Goal: Navigation & Orientation: Find specific page/section

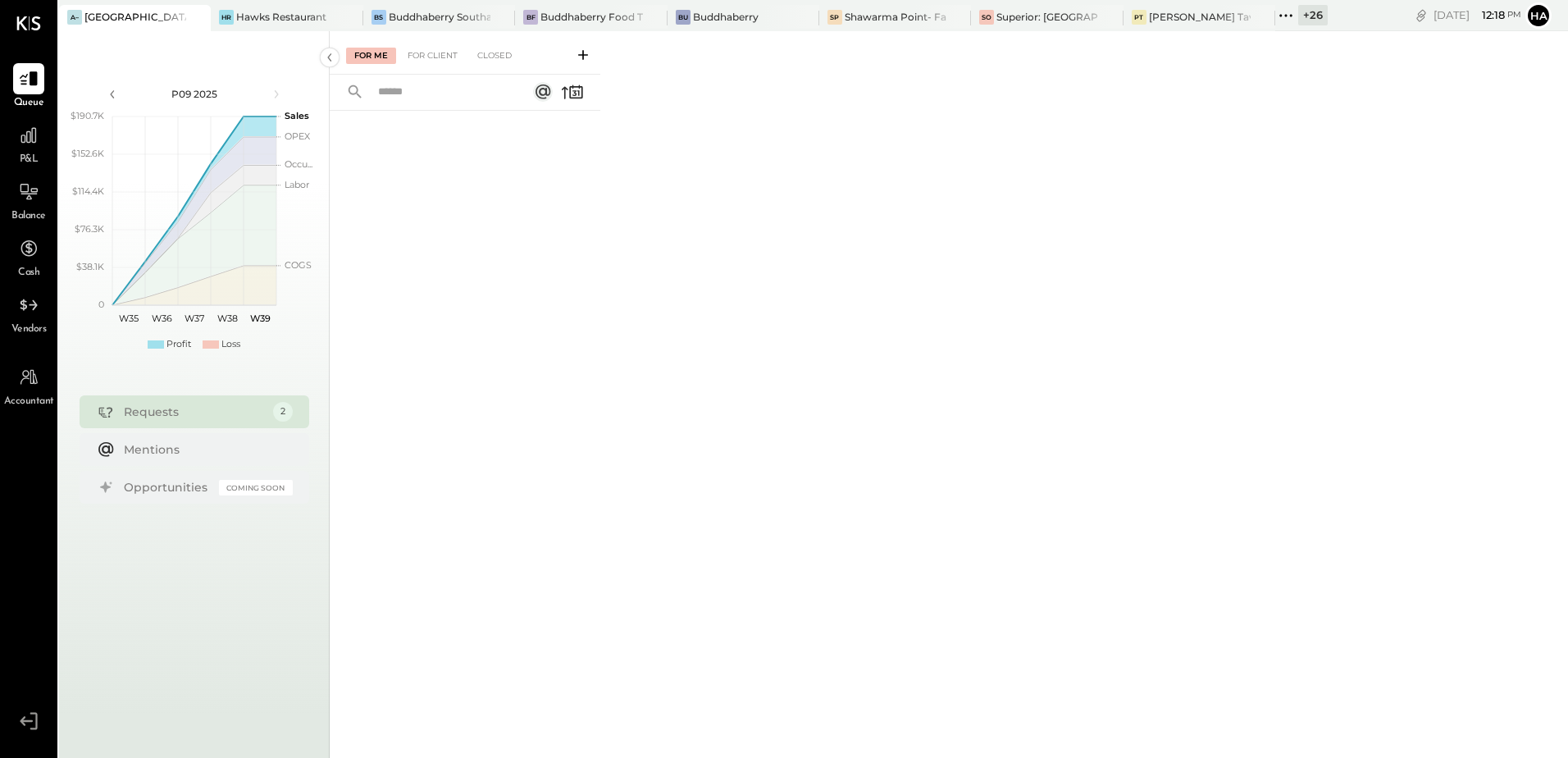
click at [201, 18] on icon at bounding box center [196, 17] width 20 height 19
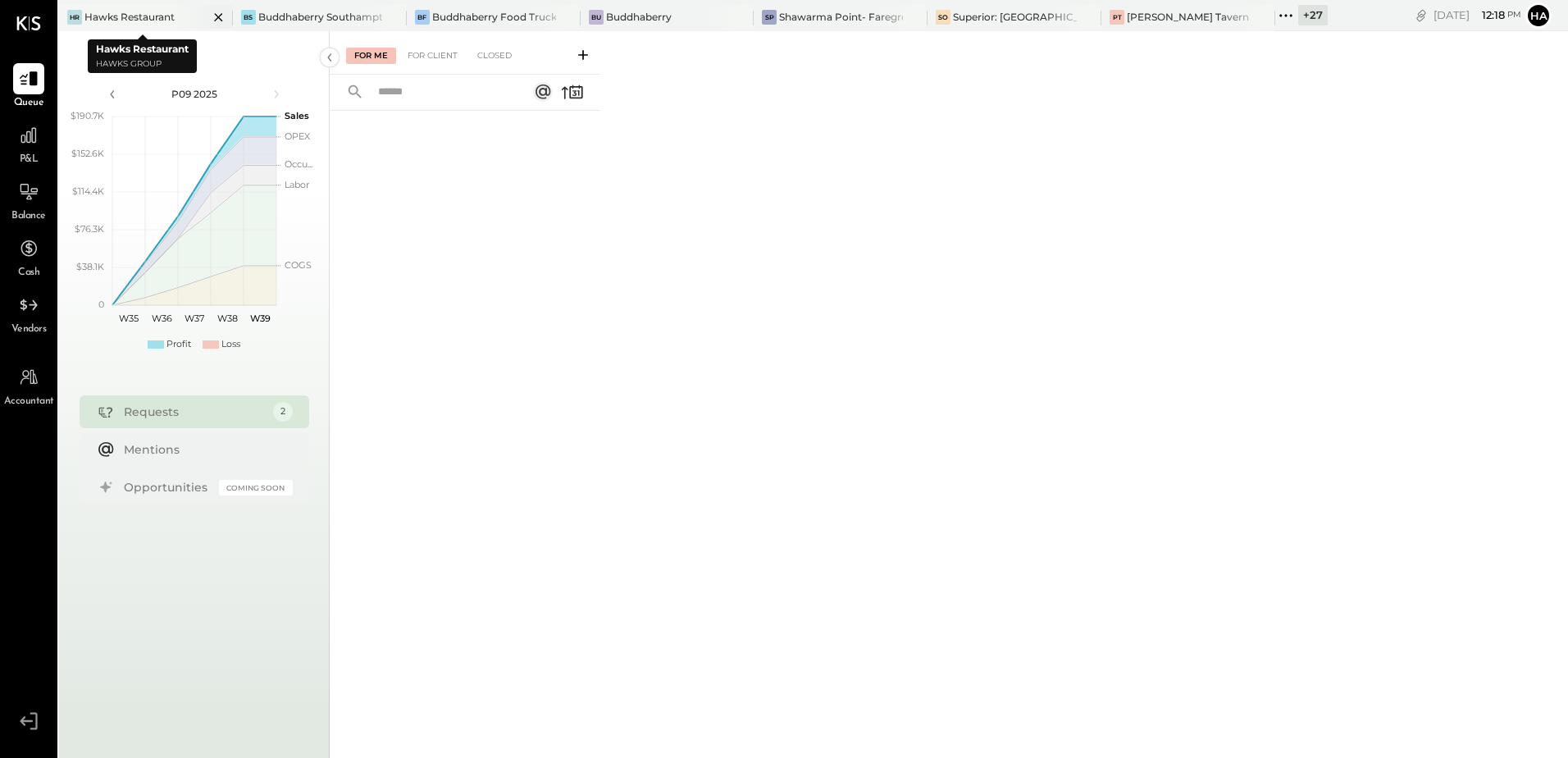
click at [212, 17] on icon at bounding box center [218, 17] width 20 height 19
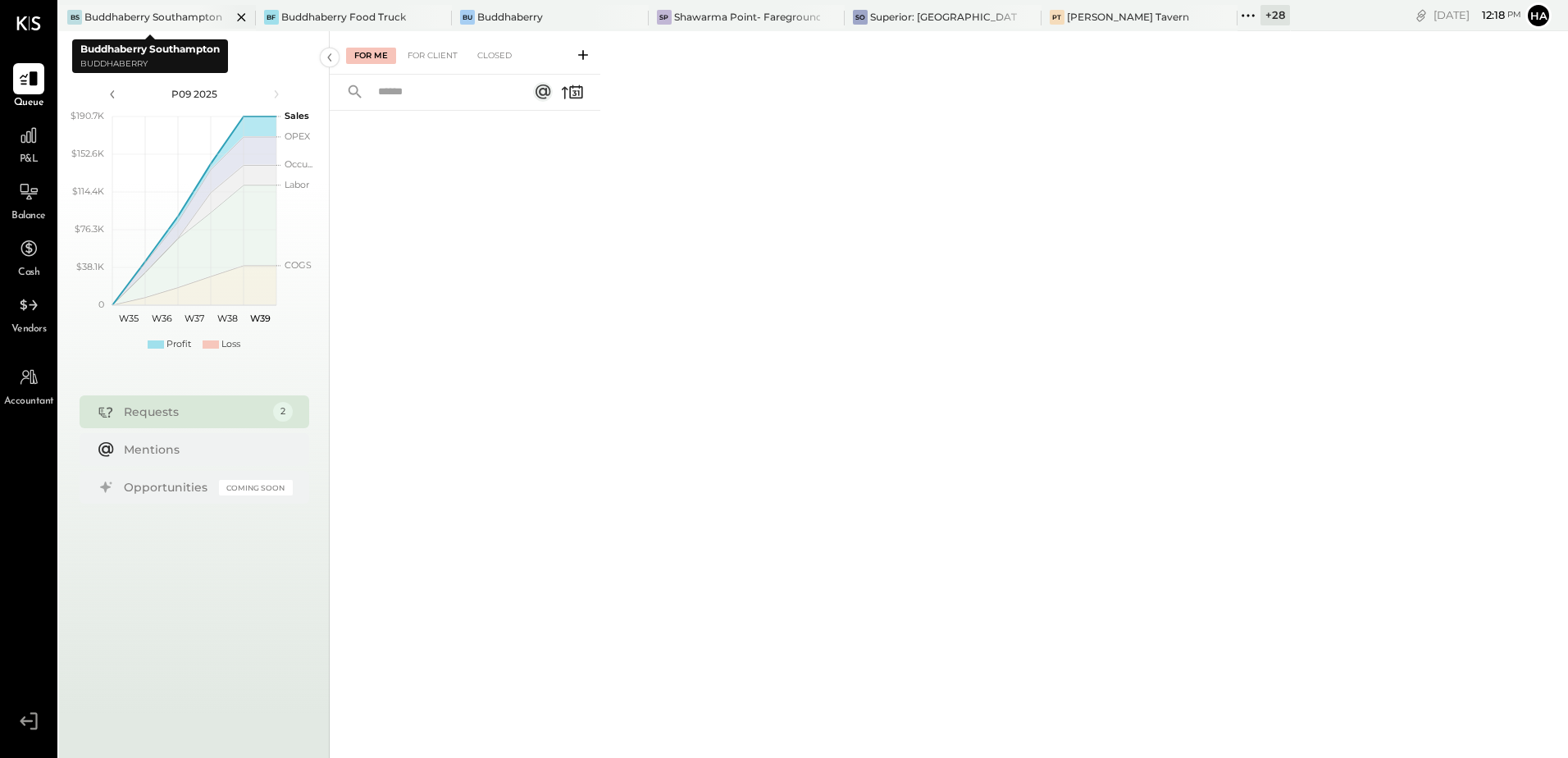
click at [143, 19] on div "Buddhaberry Southampton" at bounding box center [154, 17] width 138 height 14
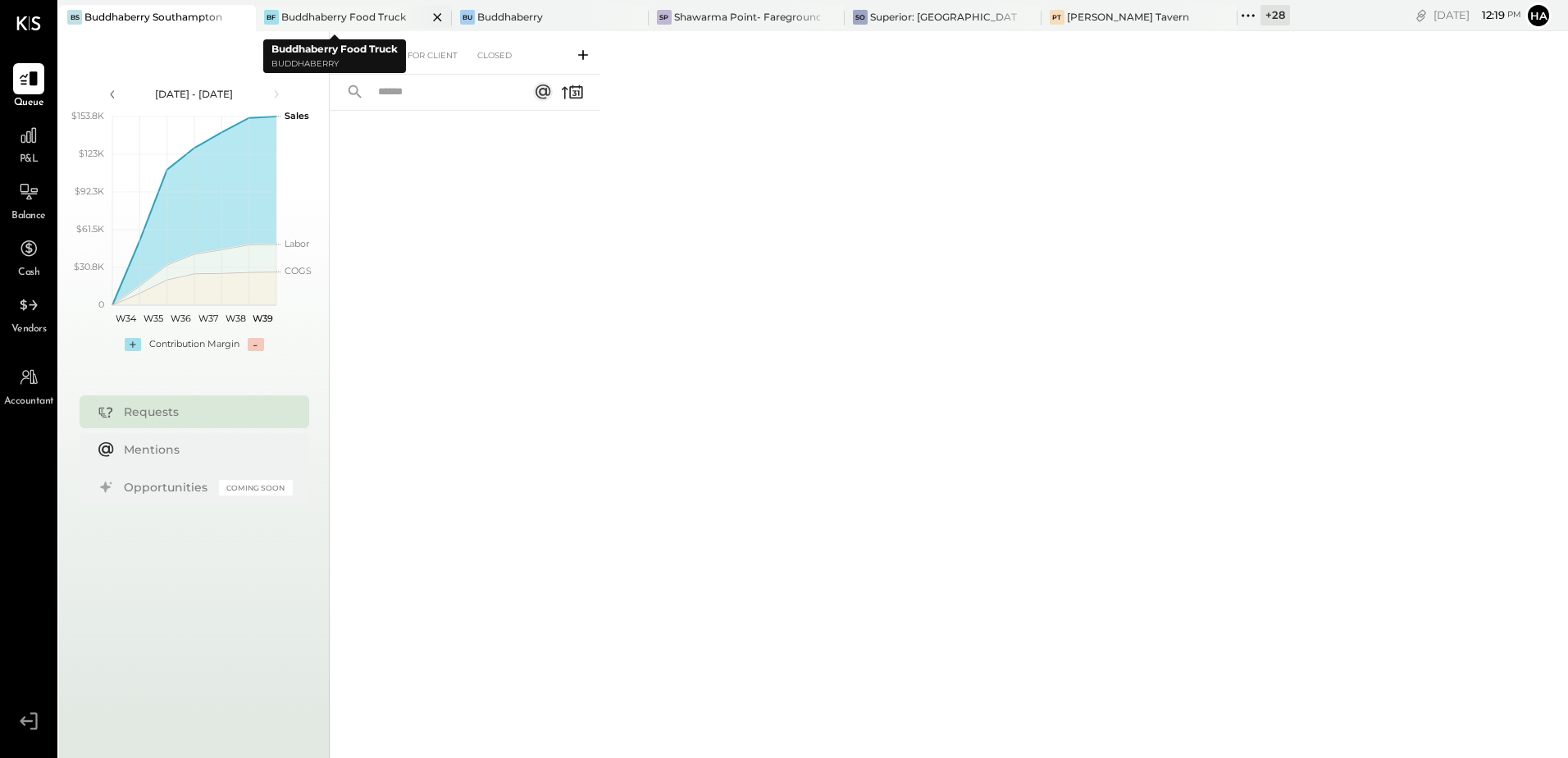
click at [319, 19] on div "Buddhaberry Food Truck" at bounding box center [343, 17] width 124 height 14
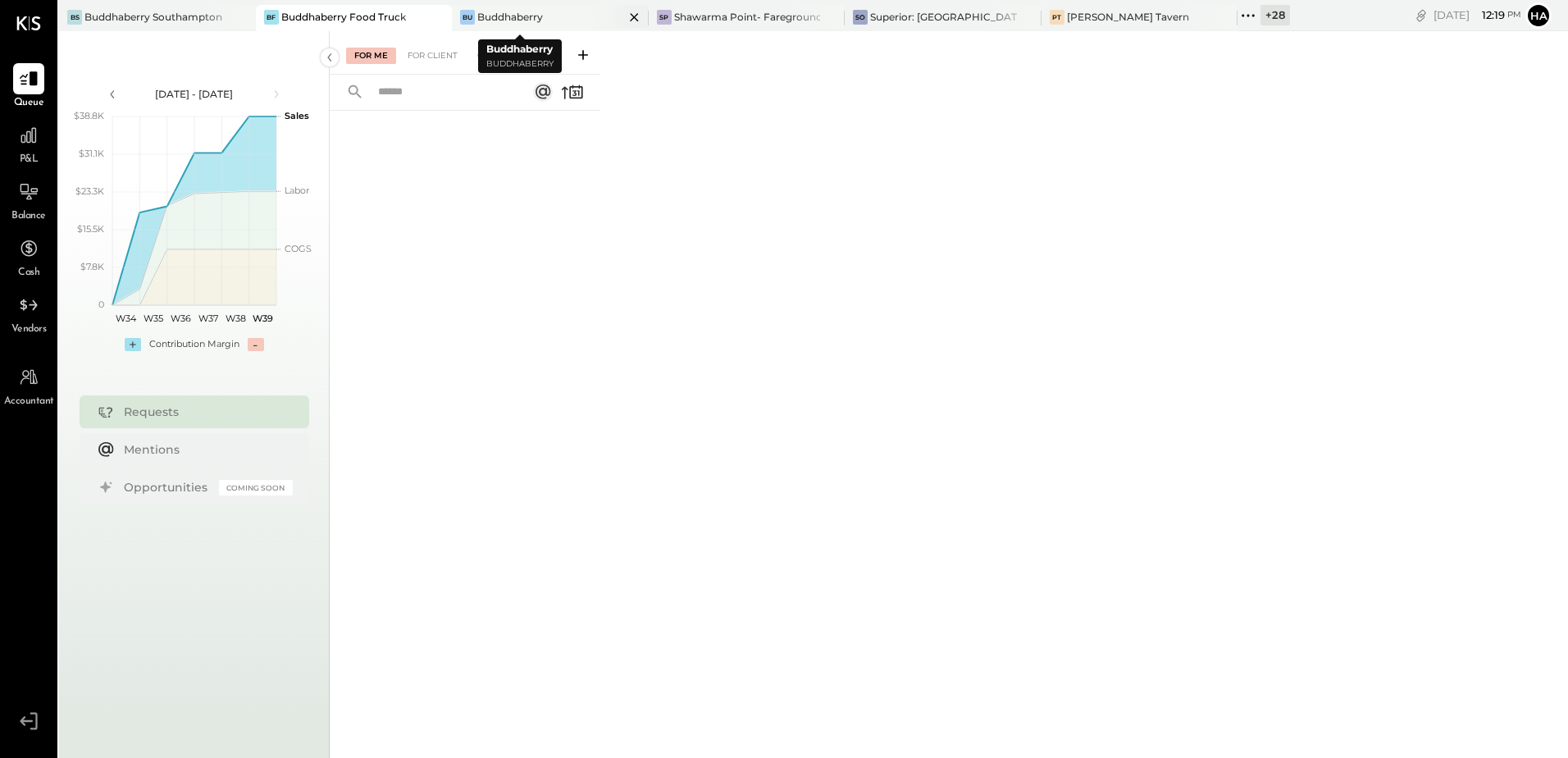
click at [505, 18] on div "Buddhaberry" at bounding box center [510, 17] width 65 height 14
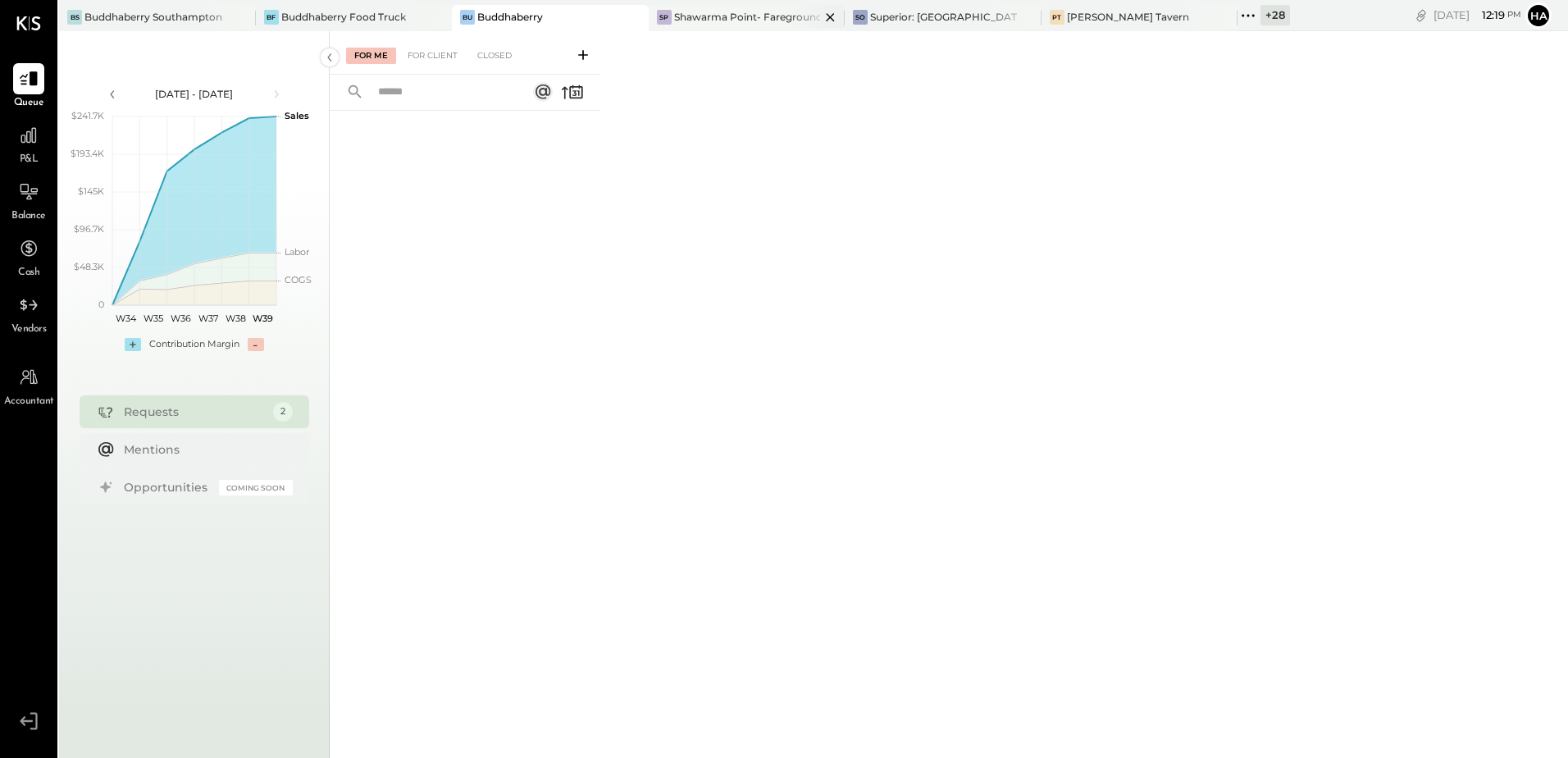
click at [683, 17] on div "Shawarma Point- Fareground" at bounding box center [747, 17] width 146 height 14
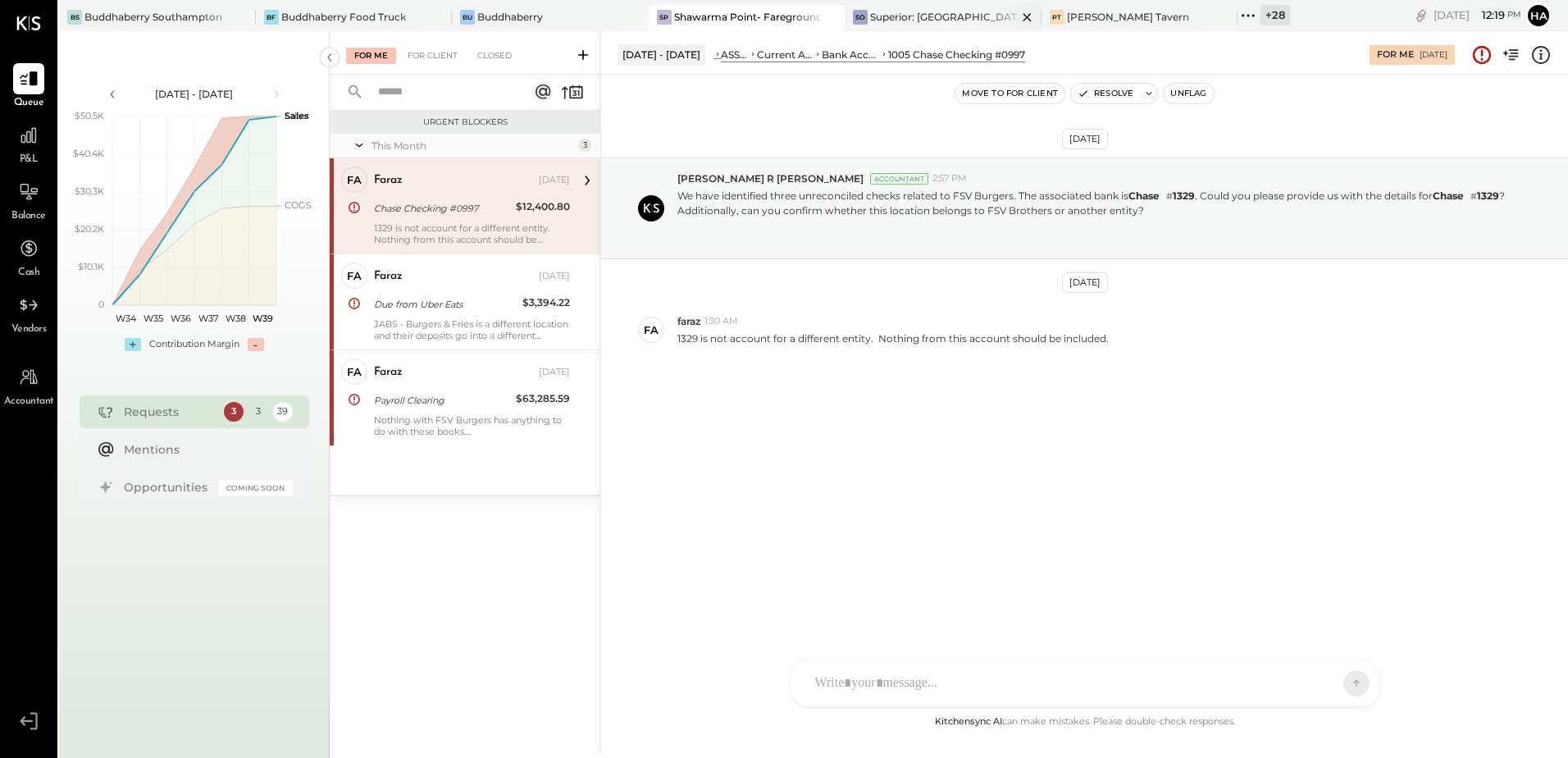
click at [870, 18] on div "Superior: [GEOGRAPHIC_DATA]" at bounding box center [943, 17] width 146 height 14
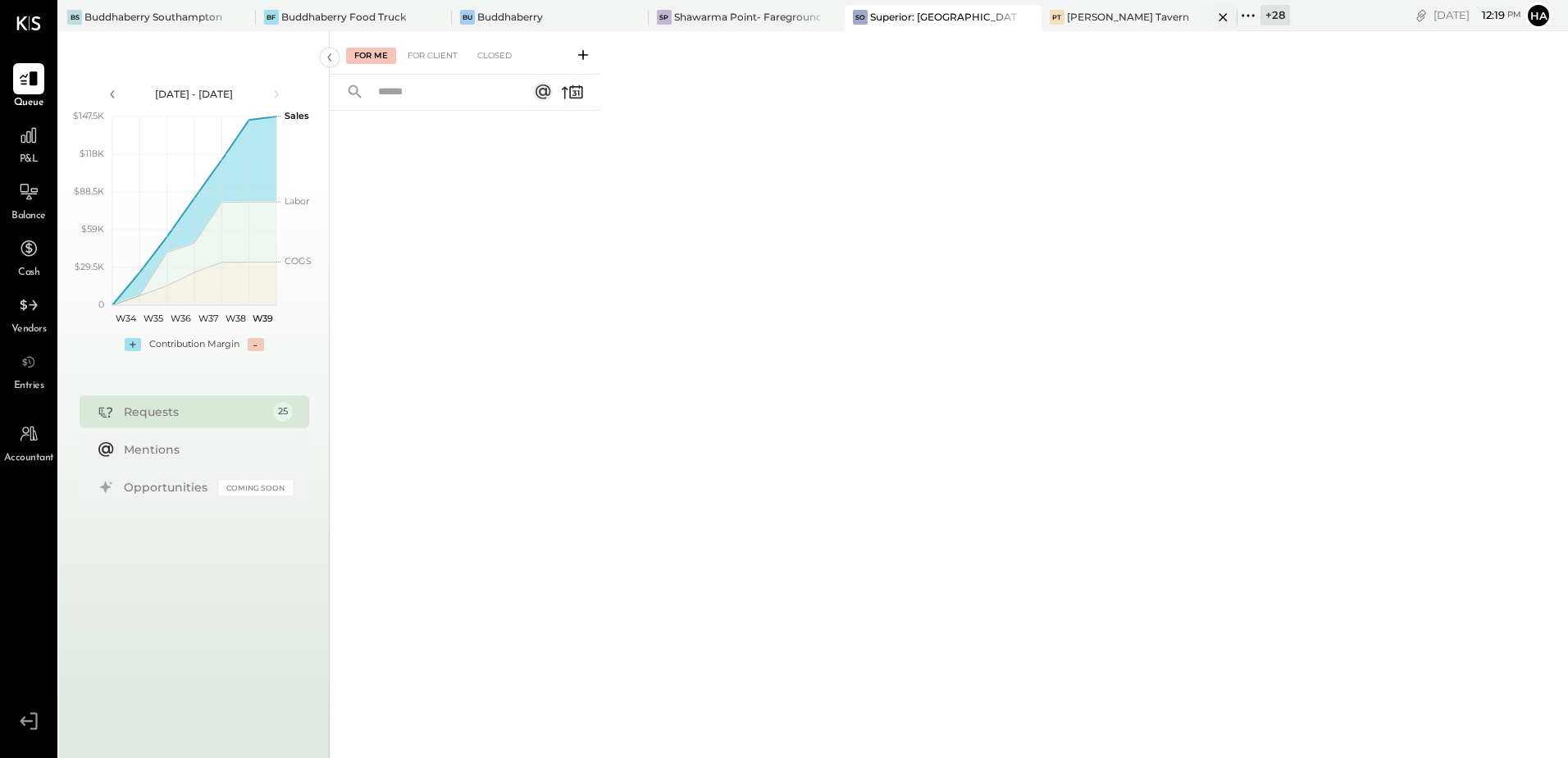
click at [1067, 15] on div "[PERSON_NAME] Tavern" at bounding box center [1128, 17] width 122 height 14
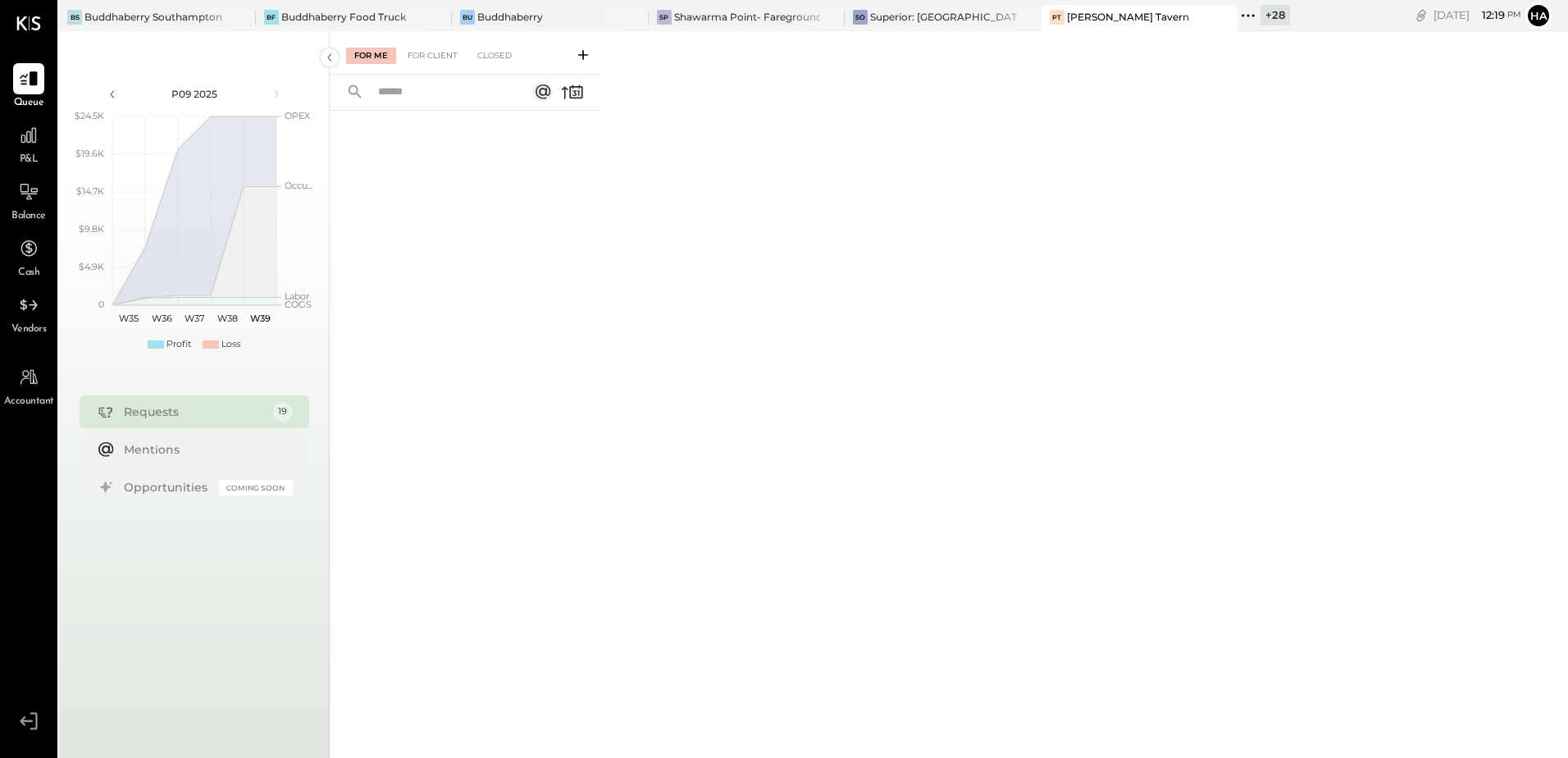
click at [1260, 19] on div "+ 28" at bounding box center [1274, 15] width 29 height 20
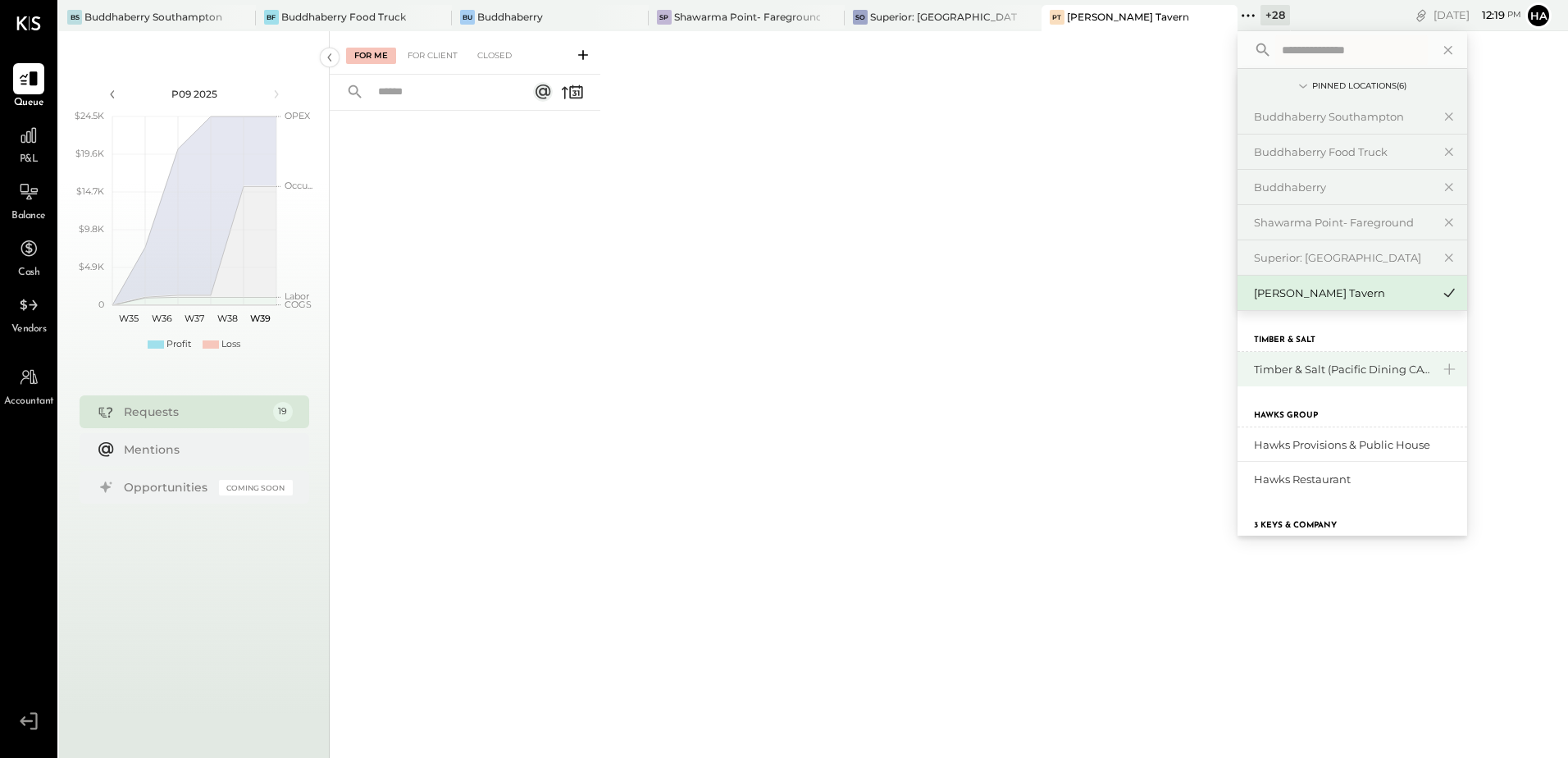
click at [1289, 371] on div "Timber & Salt (Pacific Dining CA1 LLC)" at bounding box center [1342, 370] width 177 height 16
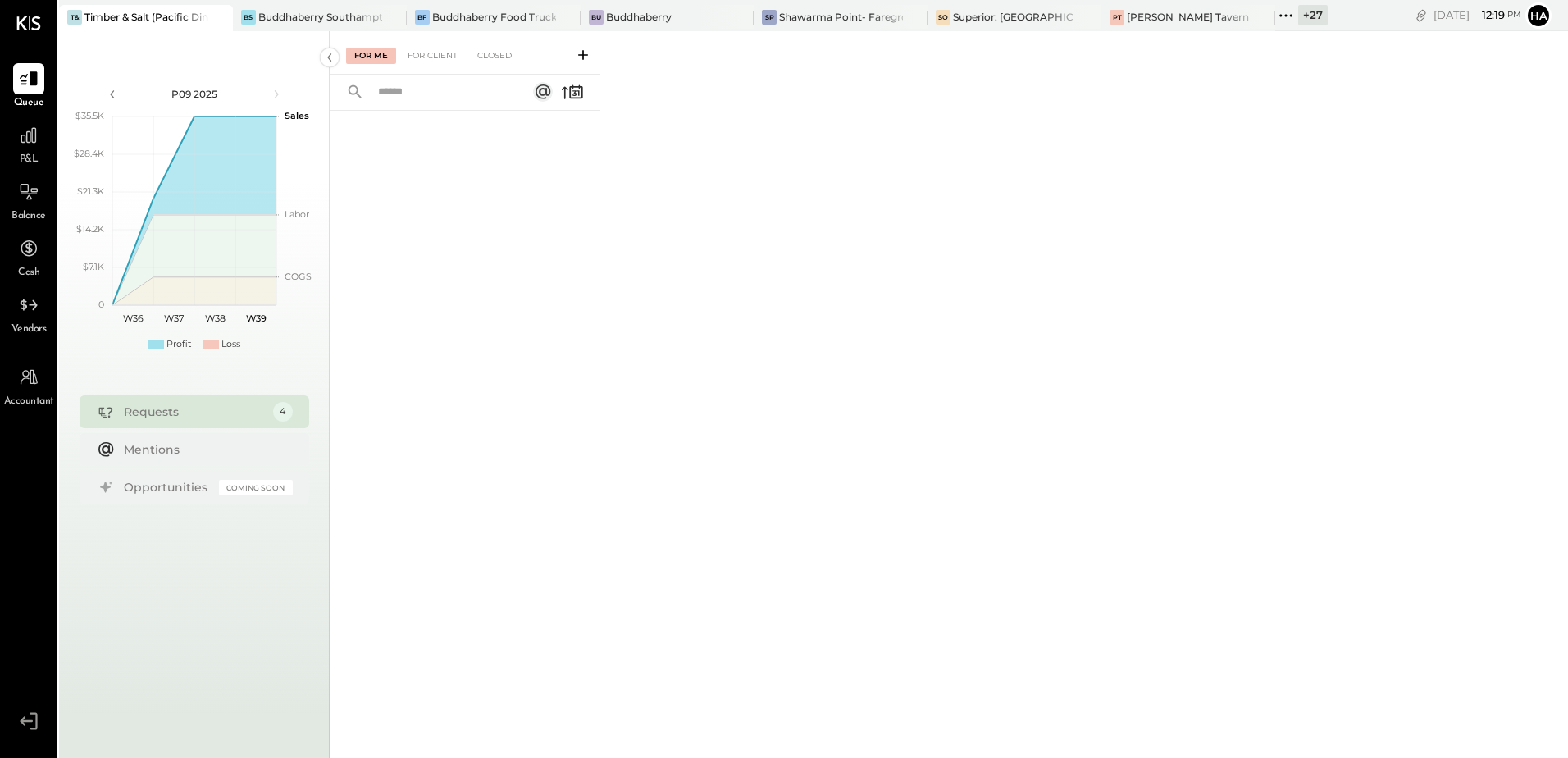
click at [1308, 14] on div "+ 27" at bounding box center [1312, 15] width 29 height 20
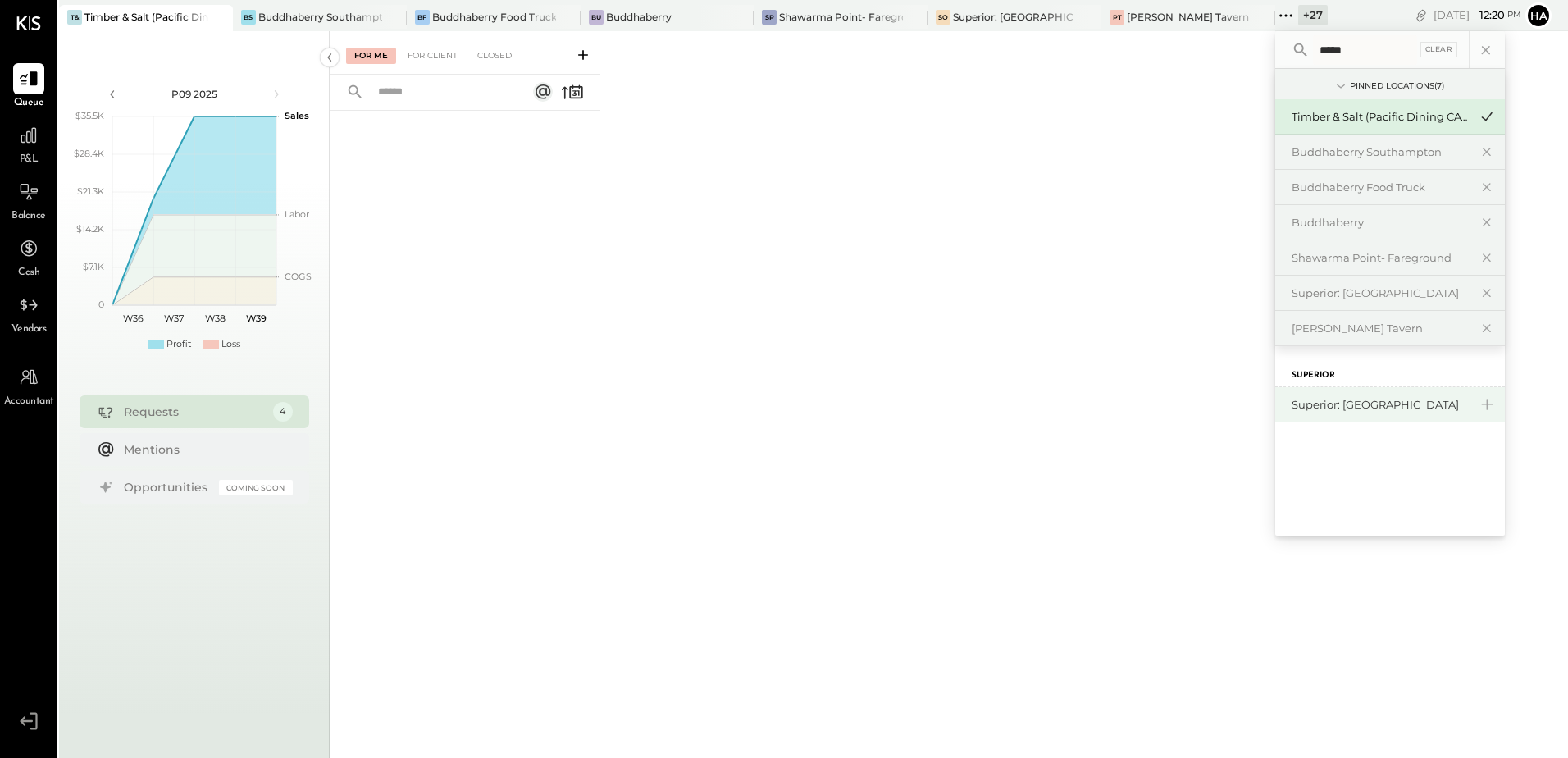
type input "*****"
click at [1418, 406] on div "Superior: [GEOGRAPHIC_DATA]" at bounding box center [1379, 405] width 177 height 16
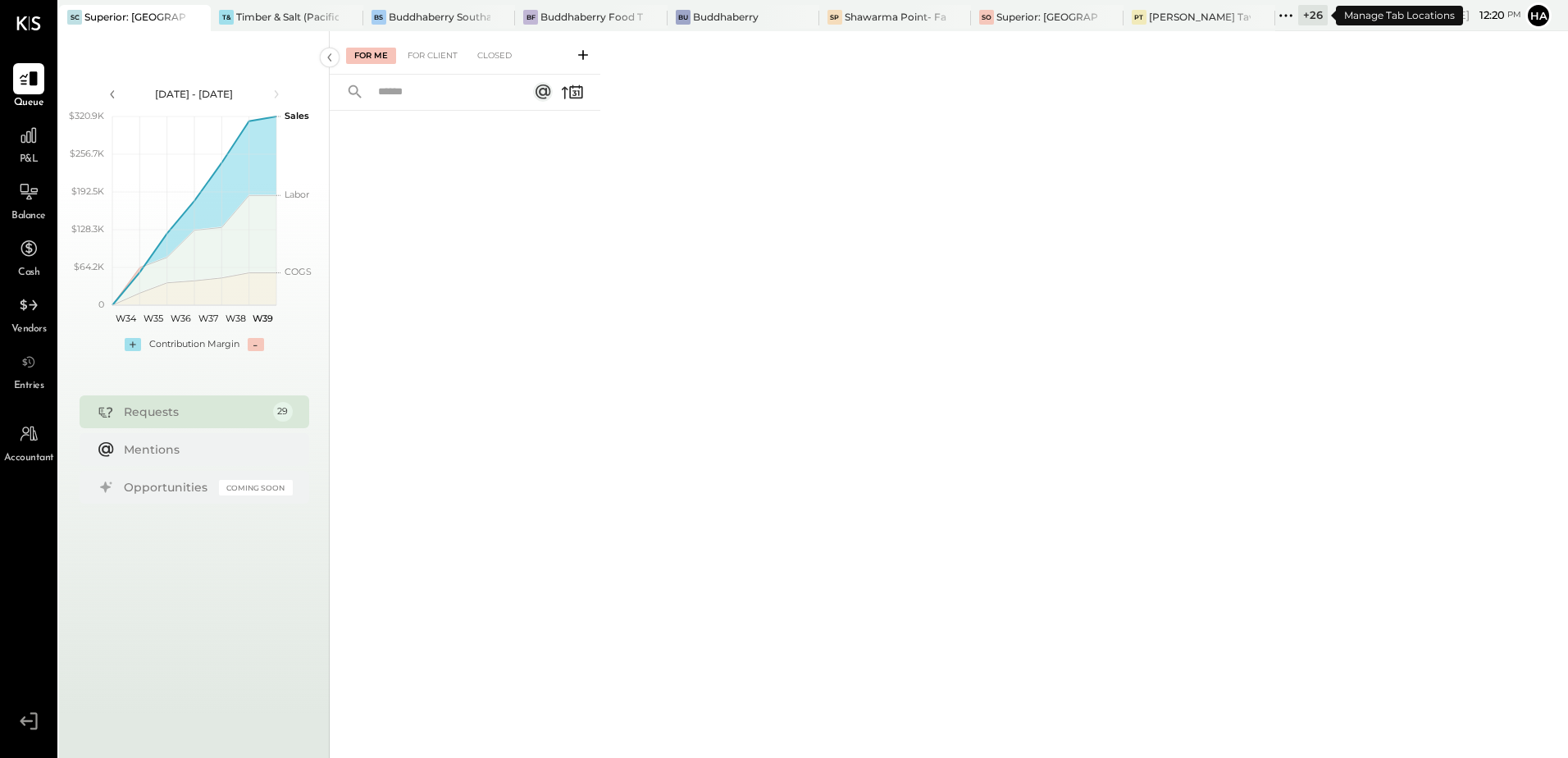
click at [1312, 13] on div "+ 26" at bounding box center [1312, 15] width 29 height 20
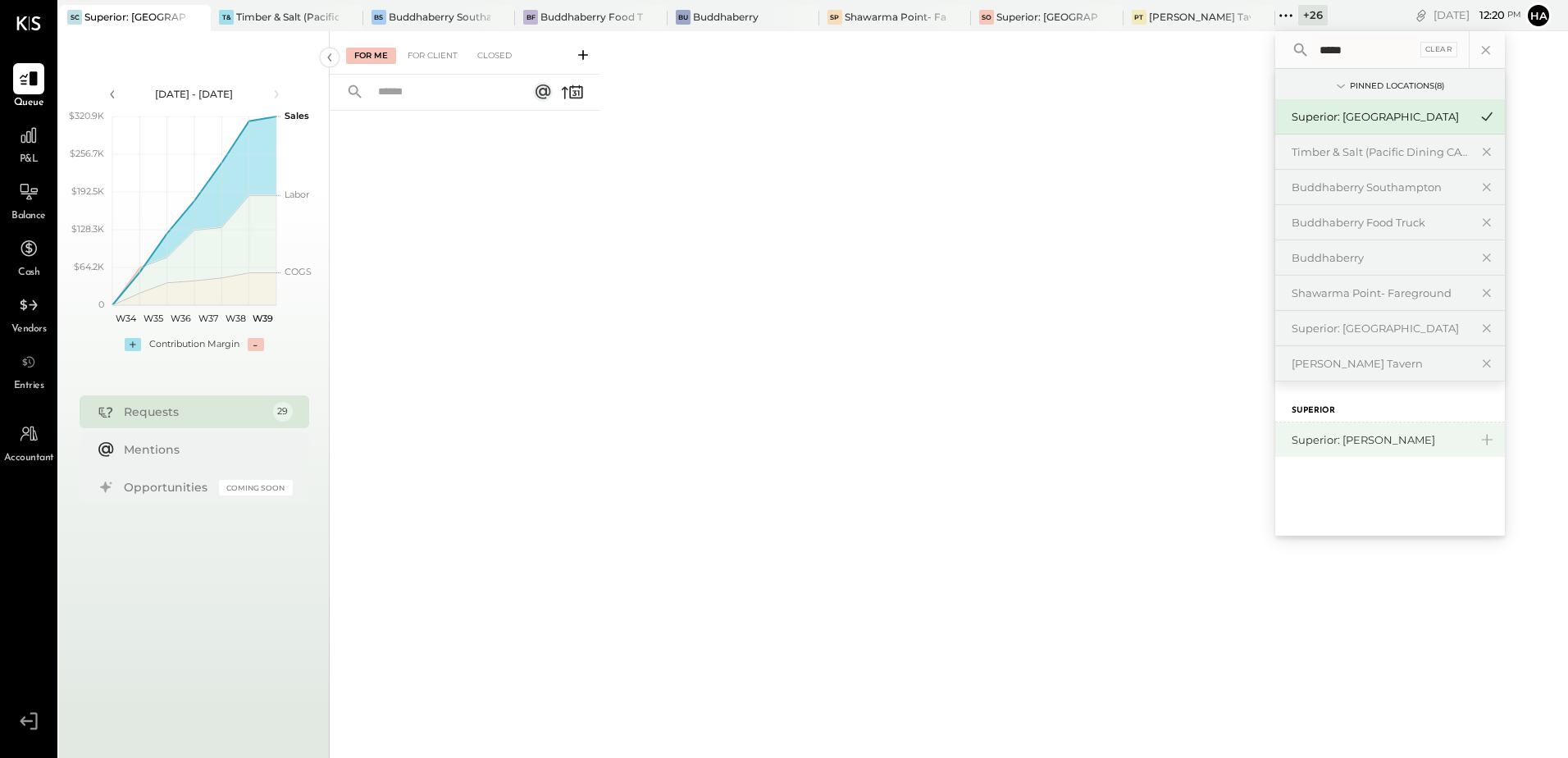
type input "*****"
click at [1400, 446] on div "Superior: [PERSON_NAME]" at bounding box center [1379, 440] width 177 height 16
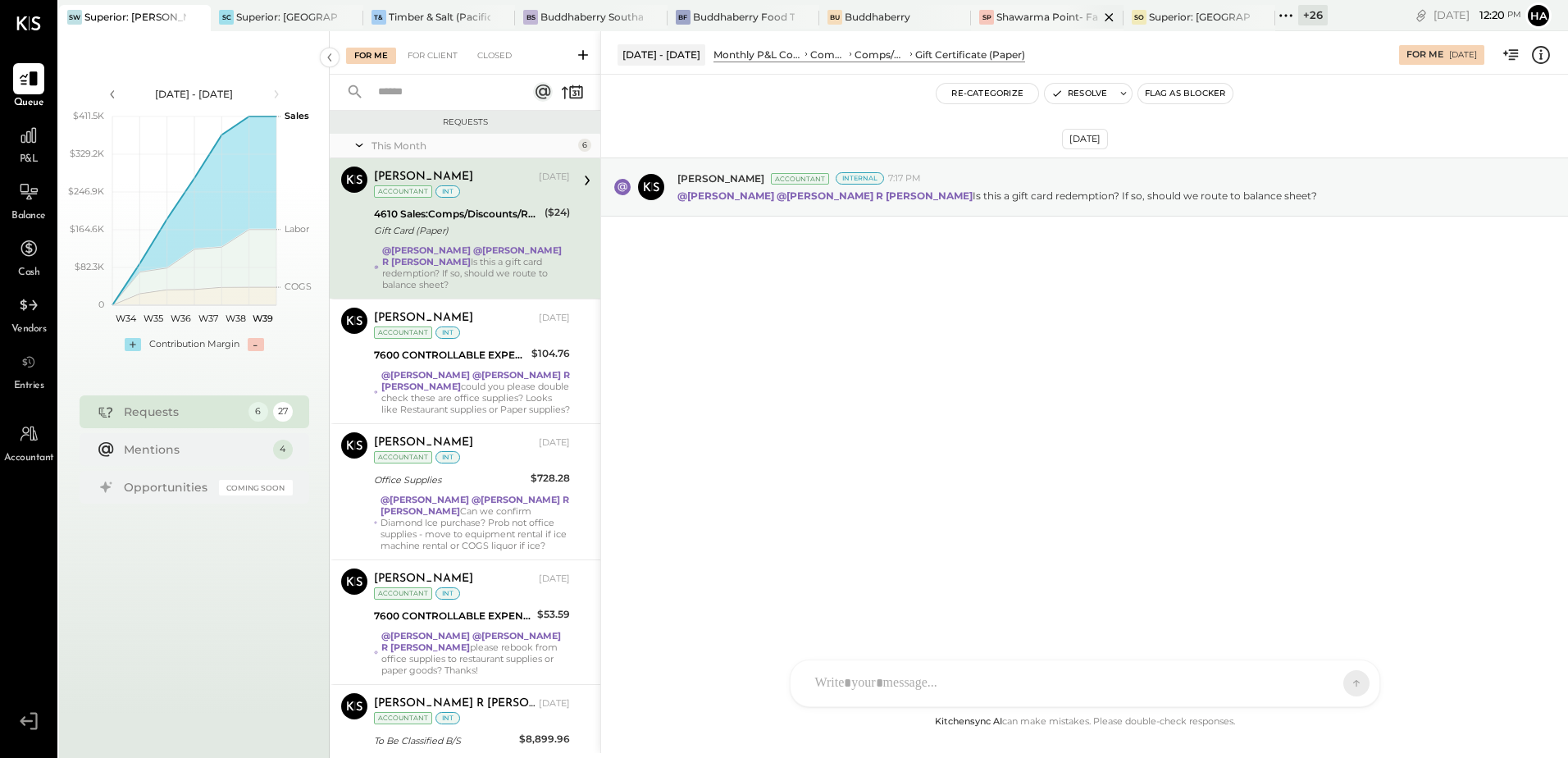
click at [1047, 16] on div "Shawarma Point- Fareground" at bounding box center [1047, 17] width 101 height 14
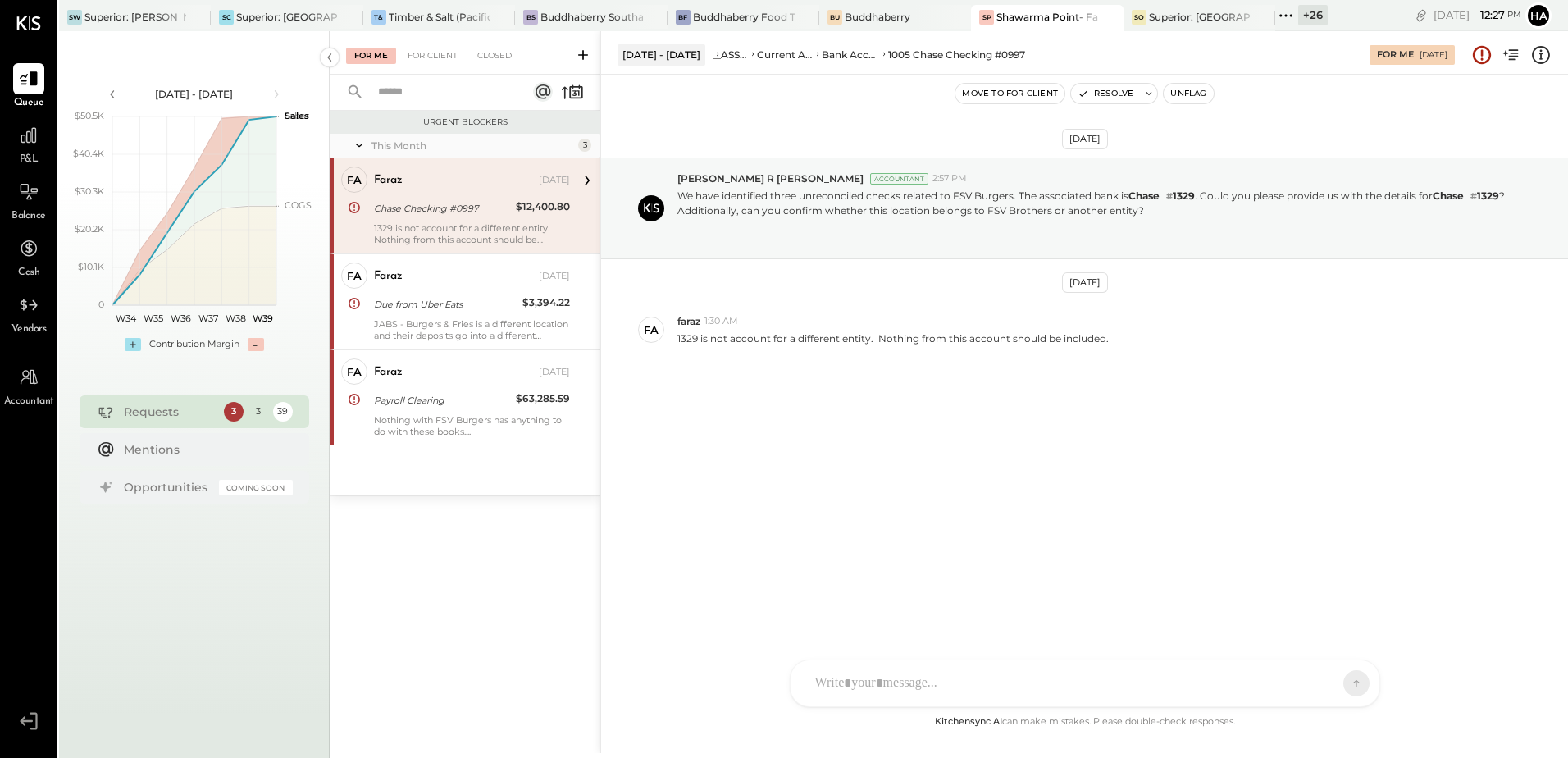
click at [1538, 61] on icon at bounding box center [1541, 55] width 21 height 21
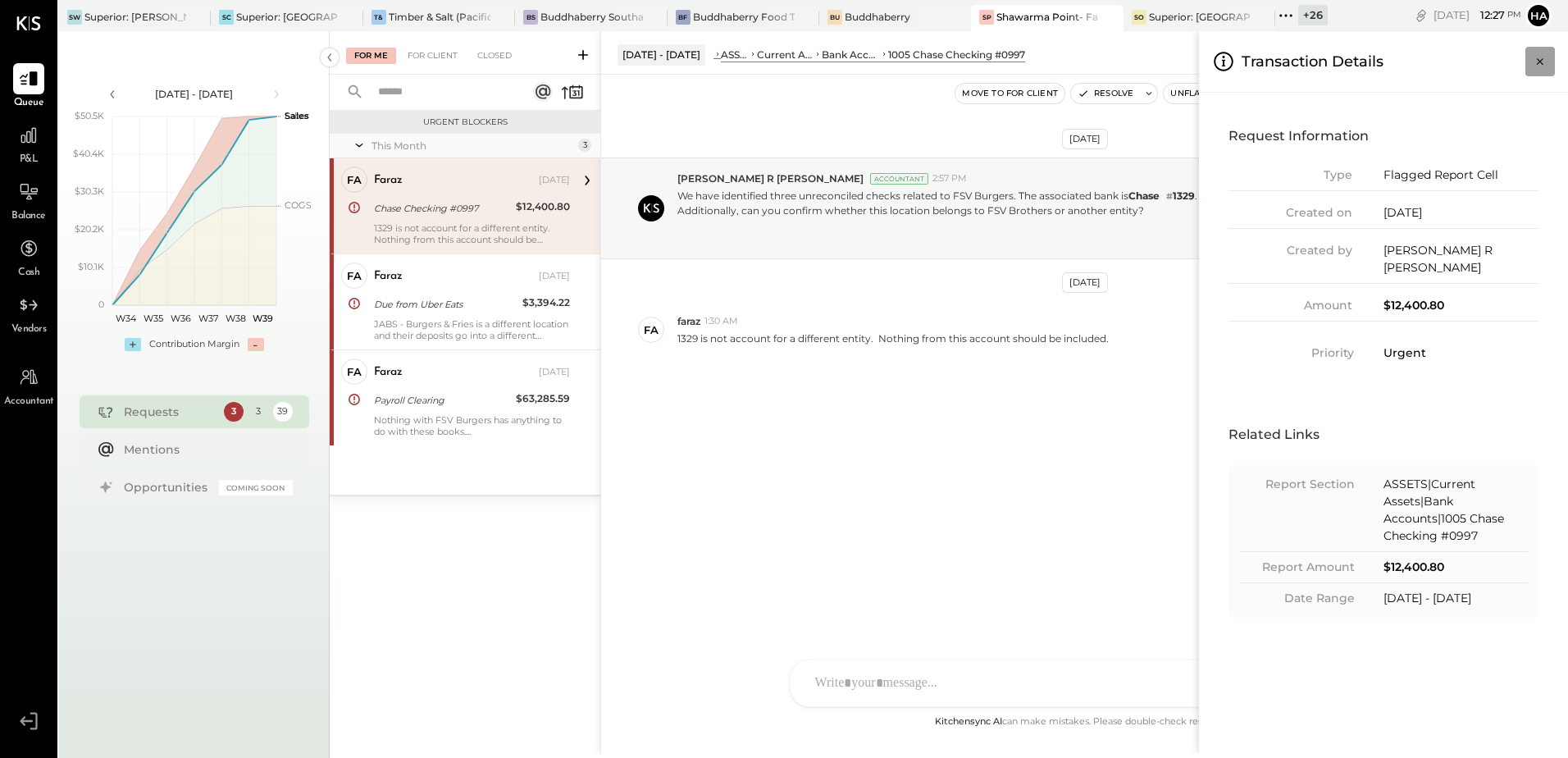
click at [1535, 57] on icon "Close panel" at bounding box center [1540, 61] width 17 height 17
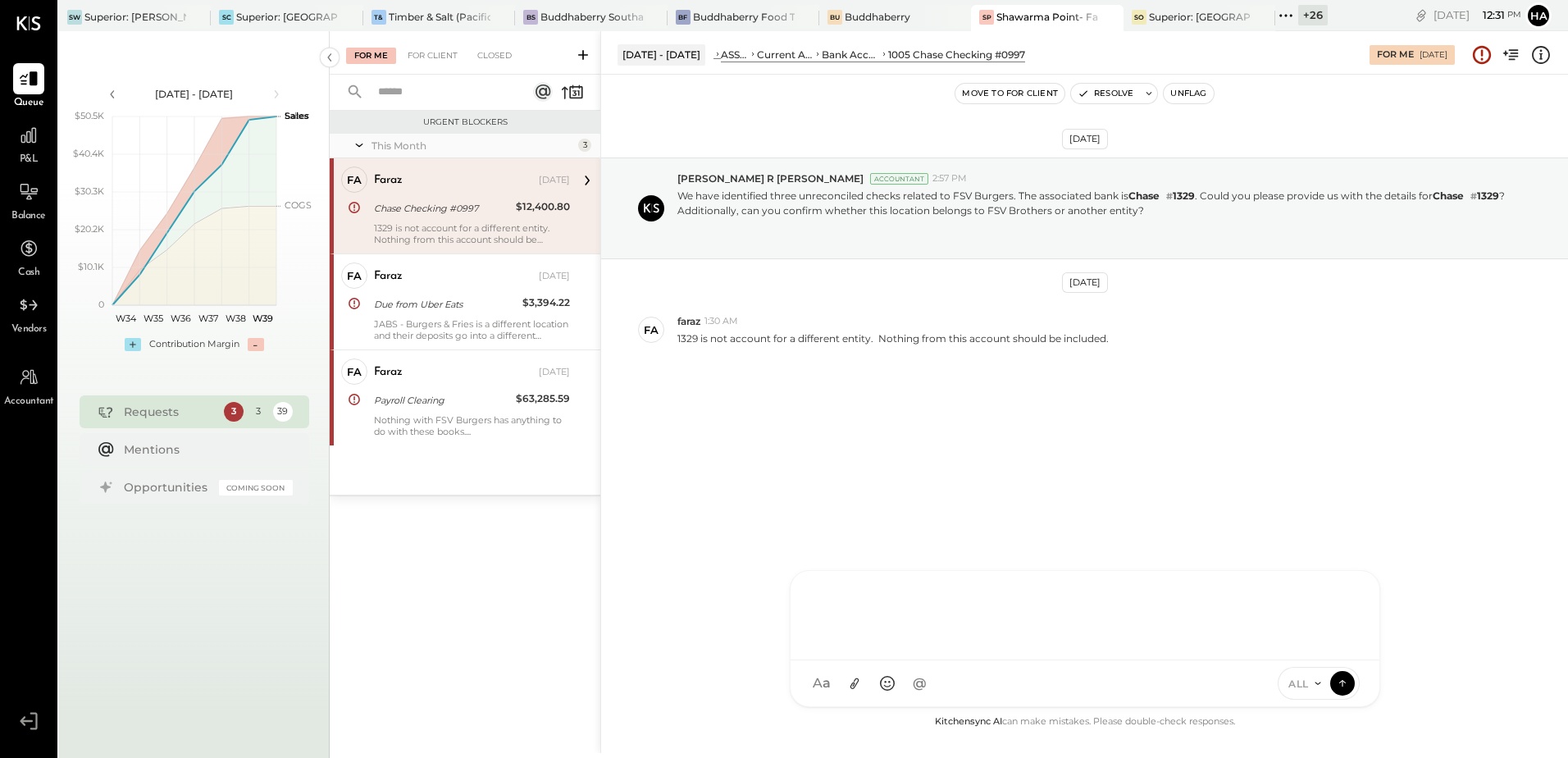
click at [829, 687] on div "[PERSON_NAME] [PERSON_NAME] MC [PERSON_NAME] CR [PERSON_NAME] R [PERSON_NAME] A…" at bounding box center [1084, 638] width 590 height 137
